Goal: Transaction & Acquisition: Obtain resource

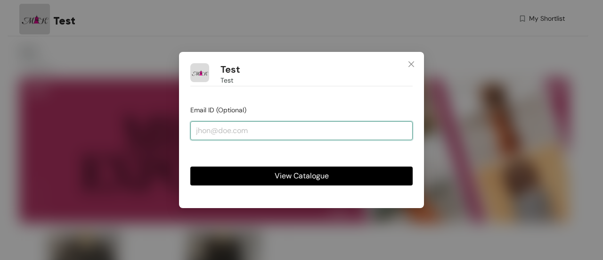
click at [289, 132] on input "email" at bounding box center [301, 130] width 223 height 19
type input "[EMAIL_ADDRESS][DOMAIN_NAME]"
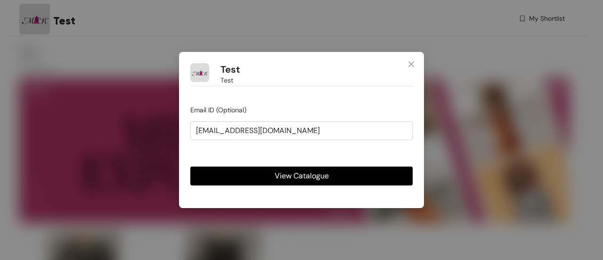
click at [291, 179] on span "View Catalogue" at bounding box center [302, 176] width 54 height 12
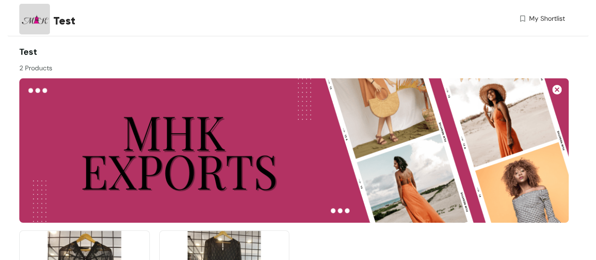
scroll to position [130, 0]
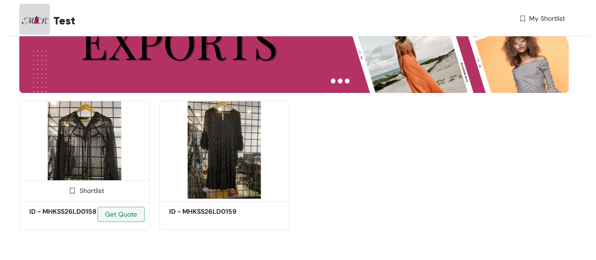
click at [50, 151] on img at bounding box center [84, 149] width 131 height 99
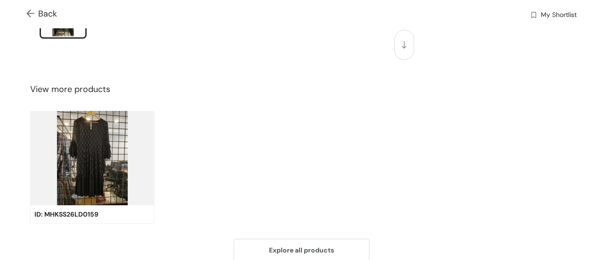
scroll to position [333, 0]
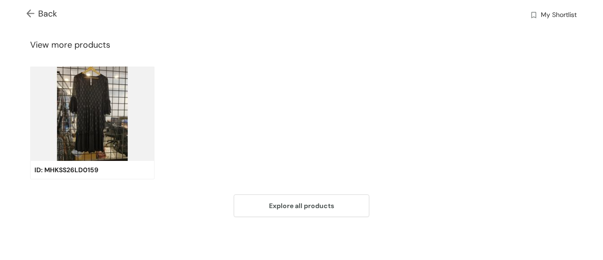
click at [118, 112] on img at bounding box center [92, 113] width 124 height 94
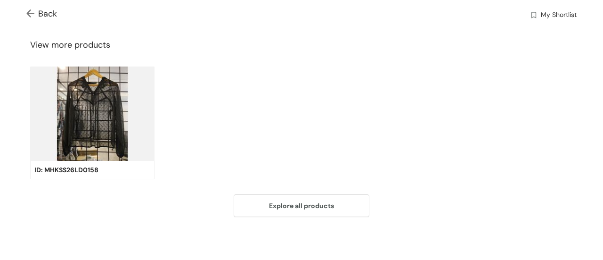
click at [96, 110] on img at bounding box center [92, 113] width 124 height 94
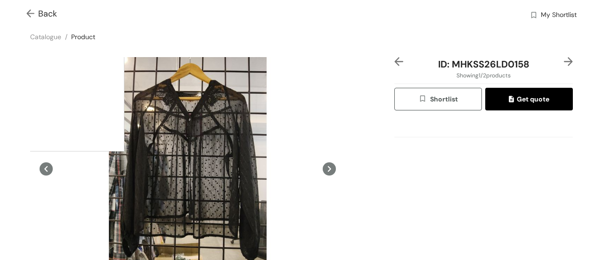
scroll to position [4, 0]
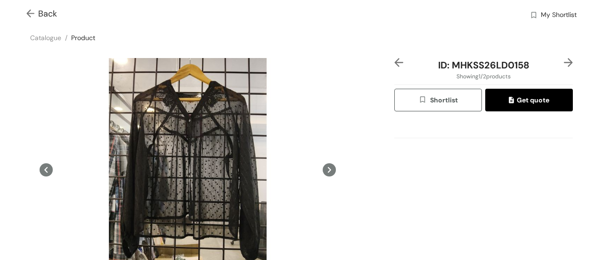
click at [564, 62] on img at bounding box center [568, 62] width 9 height 9
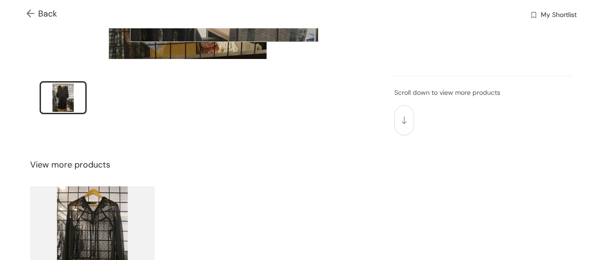
scroll to position [220, 0]
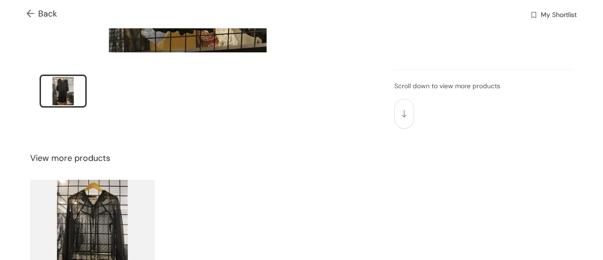
click at [85, 203] on img at bounding box center [92, 227] width 124 height 94
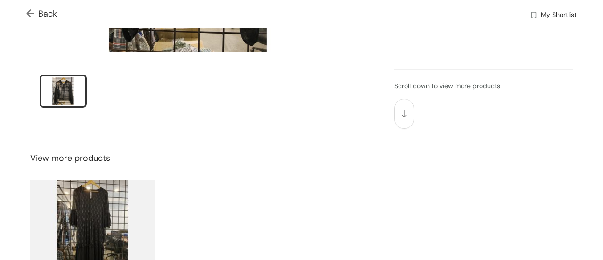
scroll to position [0, 0]
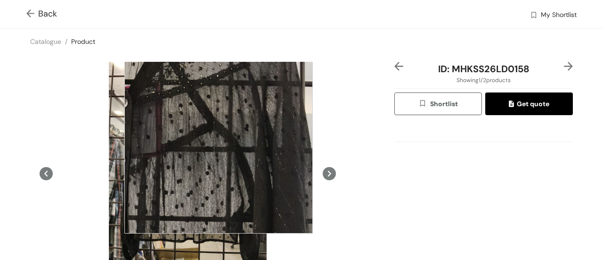
click at [219, 139] on div at bounding box center [218, 139] width 189 height 189
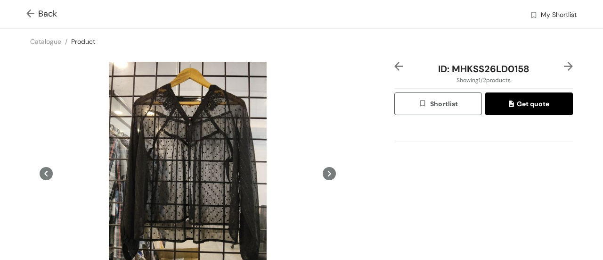
click at [512, 111] on button "Get quote" at bounding box center [530, 103] width 88 height 23
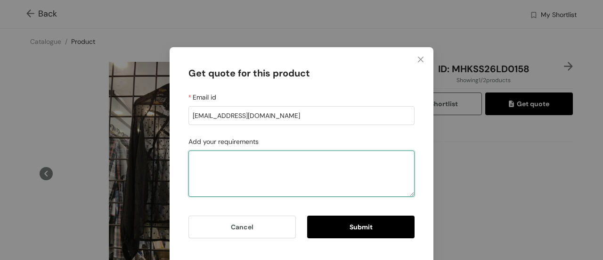
click at [219, 191] on textarea "Add your requirements" at bounding box center [302, 173] width 226 height 46
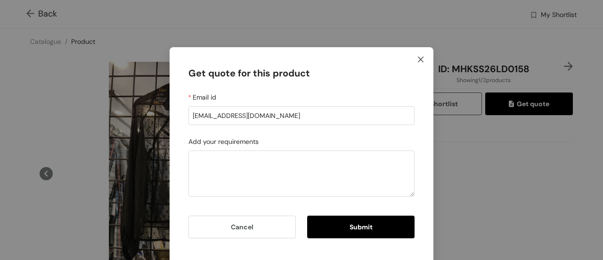
click at [417, 61] on icon "close" at bounding box center [421, 60] width 8 height 8
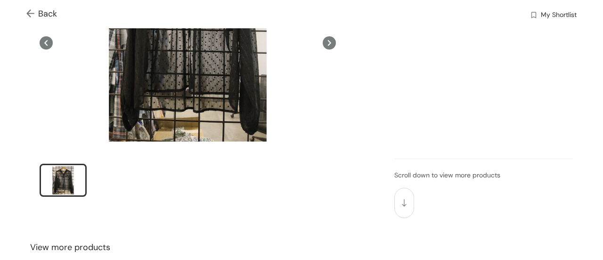
scroll to position [273, 0]
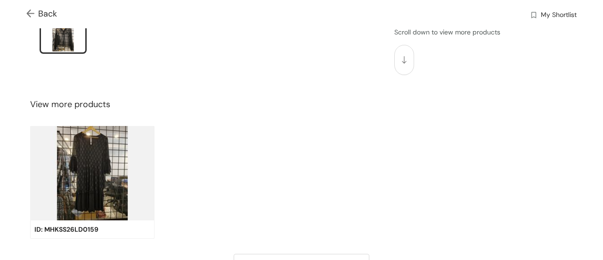
click at [79, 165] on img at bounding box center [92, 173] width 124 height 94
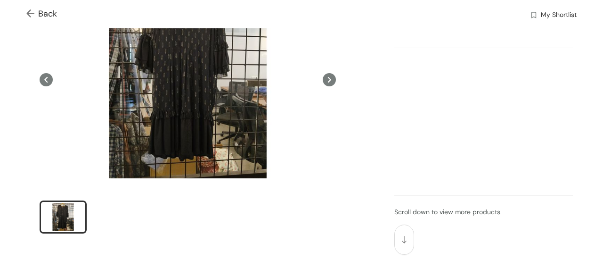
scroll to position [80, 0]
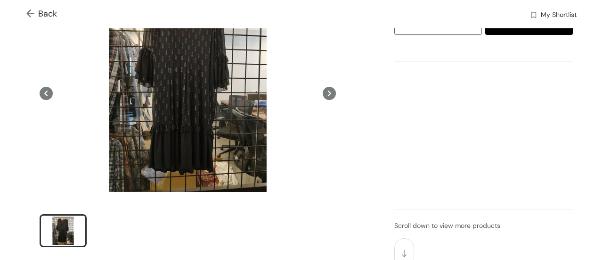
click at [32, 15] on img at bounding box center [32, 14] width 12 height 10
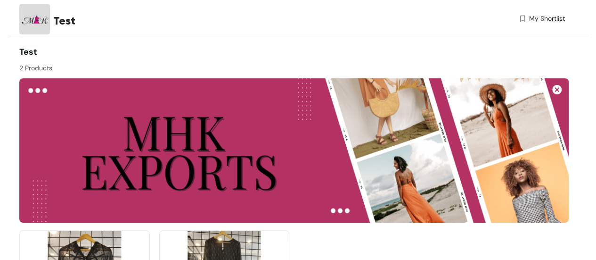
scroll to position [65, 0]
